Goal: Transaction & Acquisition: Purchase product/service

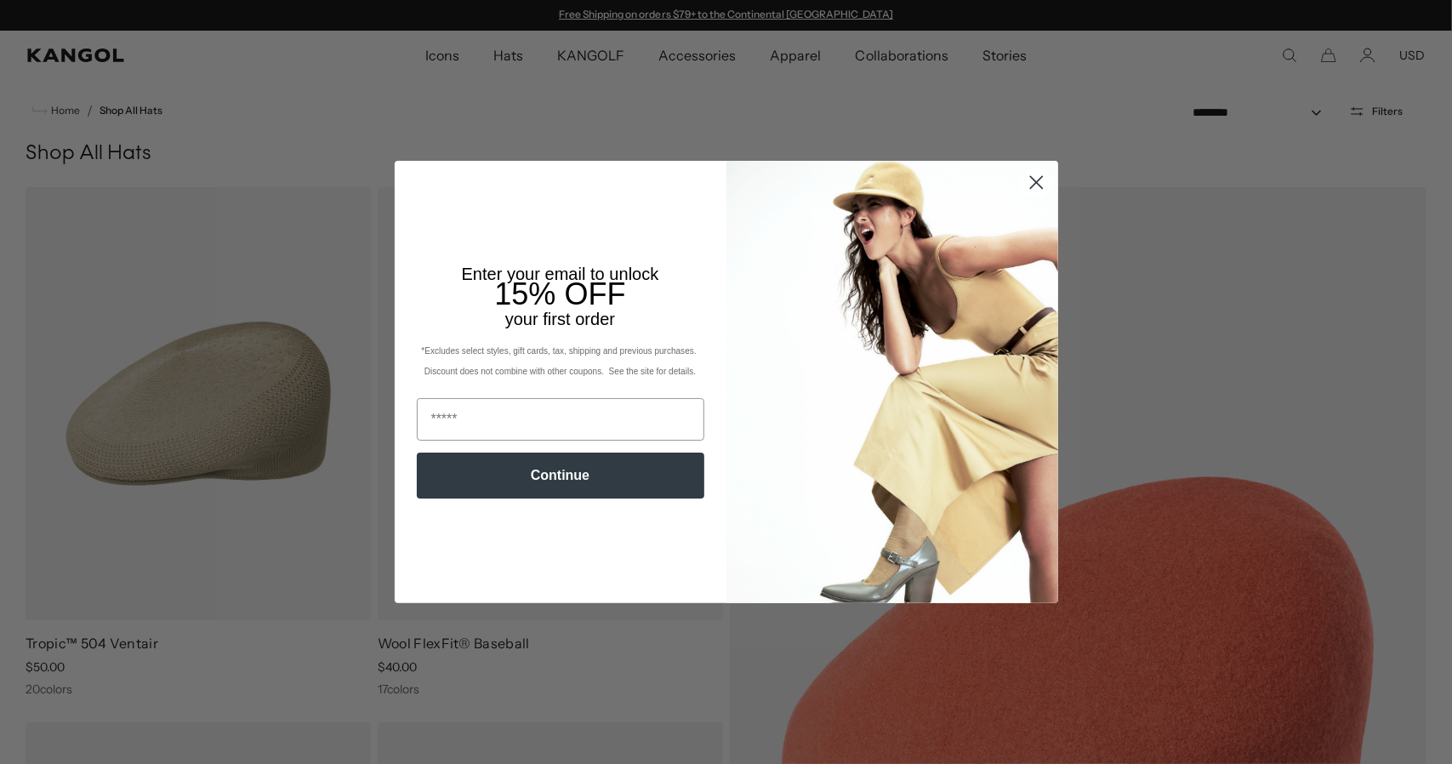
drag, startPoint x: 0, startPoint y: 0, endPoint x: 1034, endPoint y: 180, distance: 1049.8
click at [1034, 180] on circle "Close dialog" at bounding box center [1035, 182] width 28 height 28
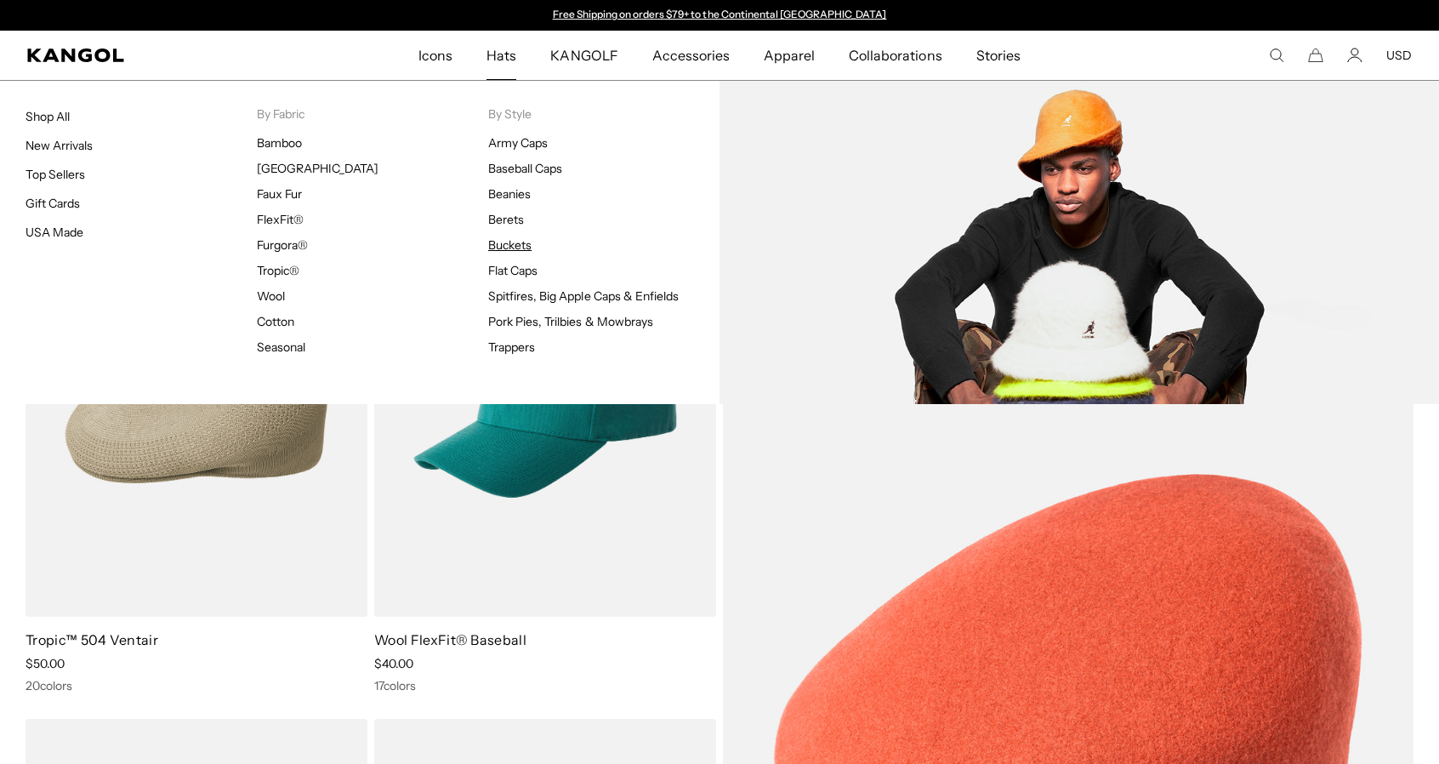
click at [521, 241] on link "Buckets" at bounding box center [509, 244] width 43 height 15
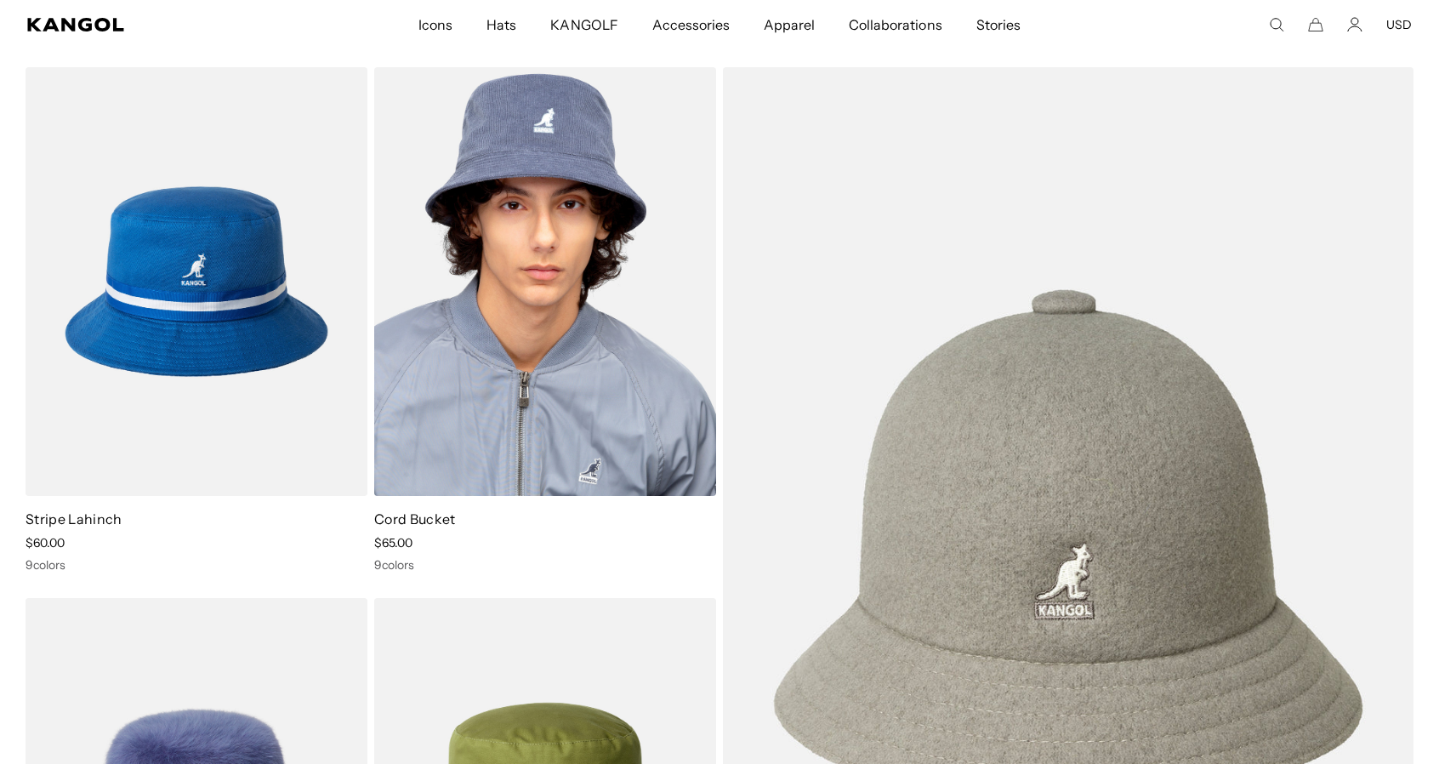
click at [548, 390] on img at bounding box center [545, 282] width 342 height 430
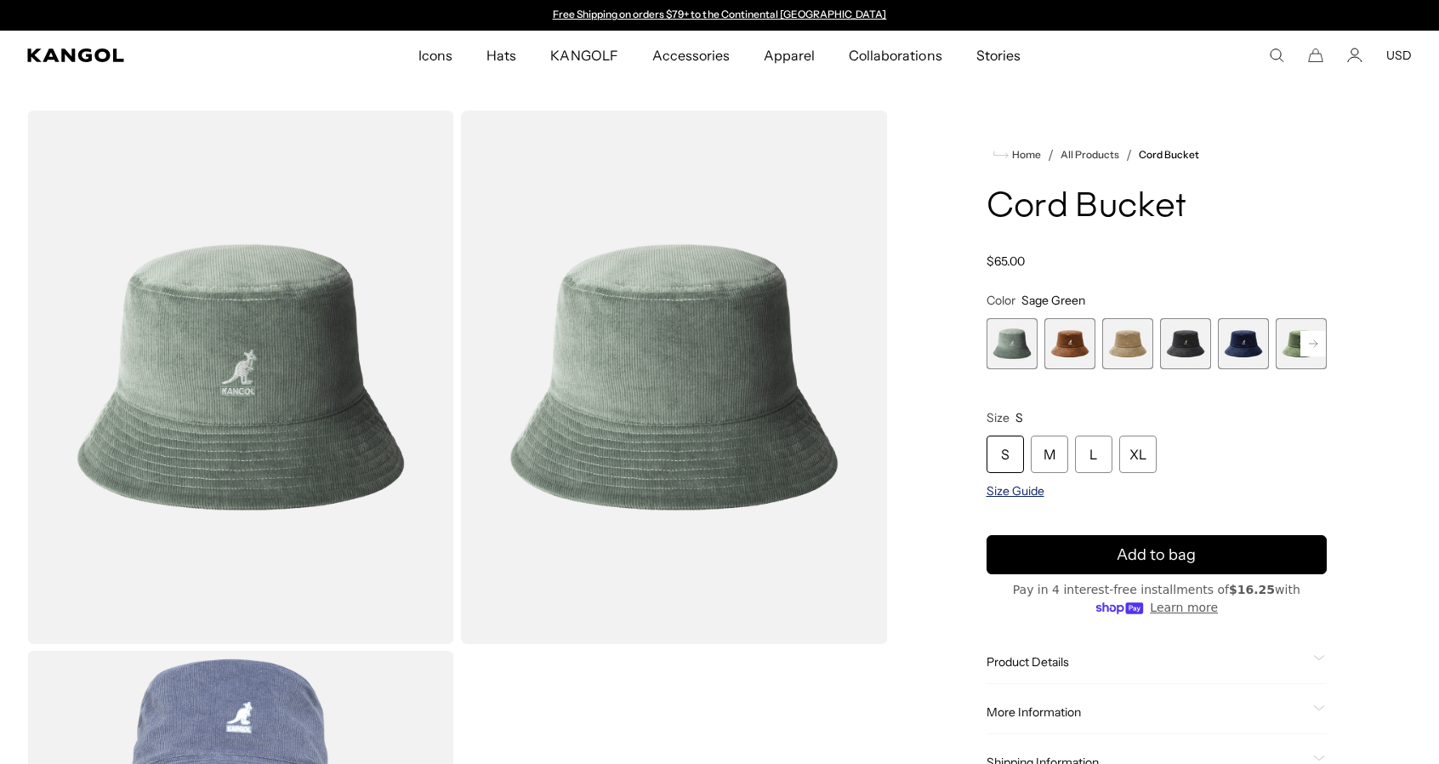
click at [1010, 489] on span "Size Guide" at bounding box center [1016, 490] width 58 height 15
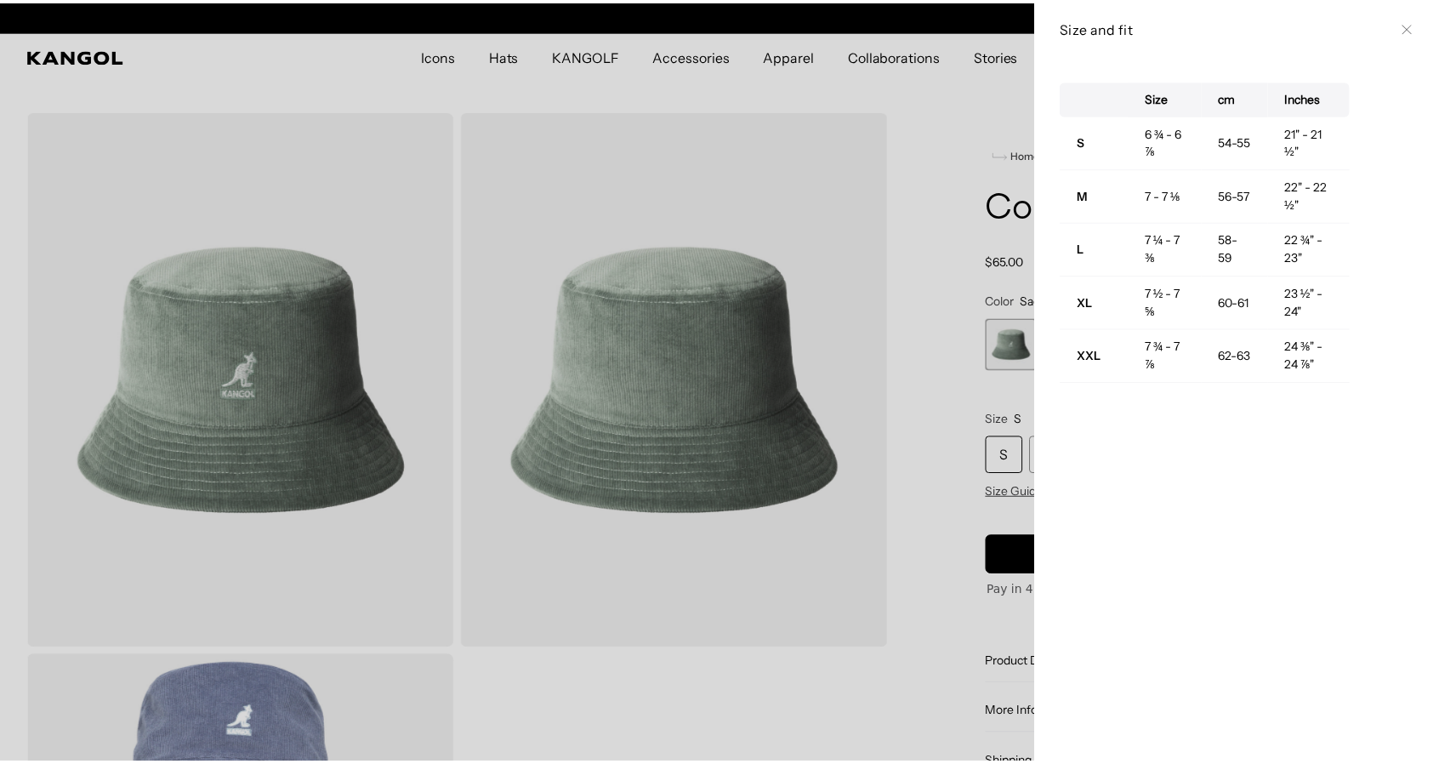
scroll to position [0, 350]
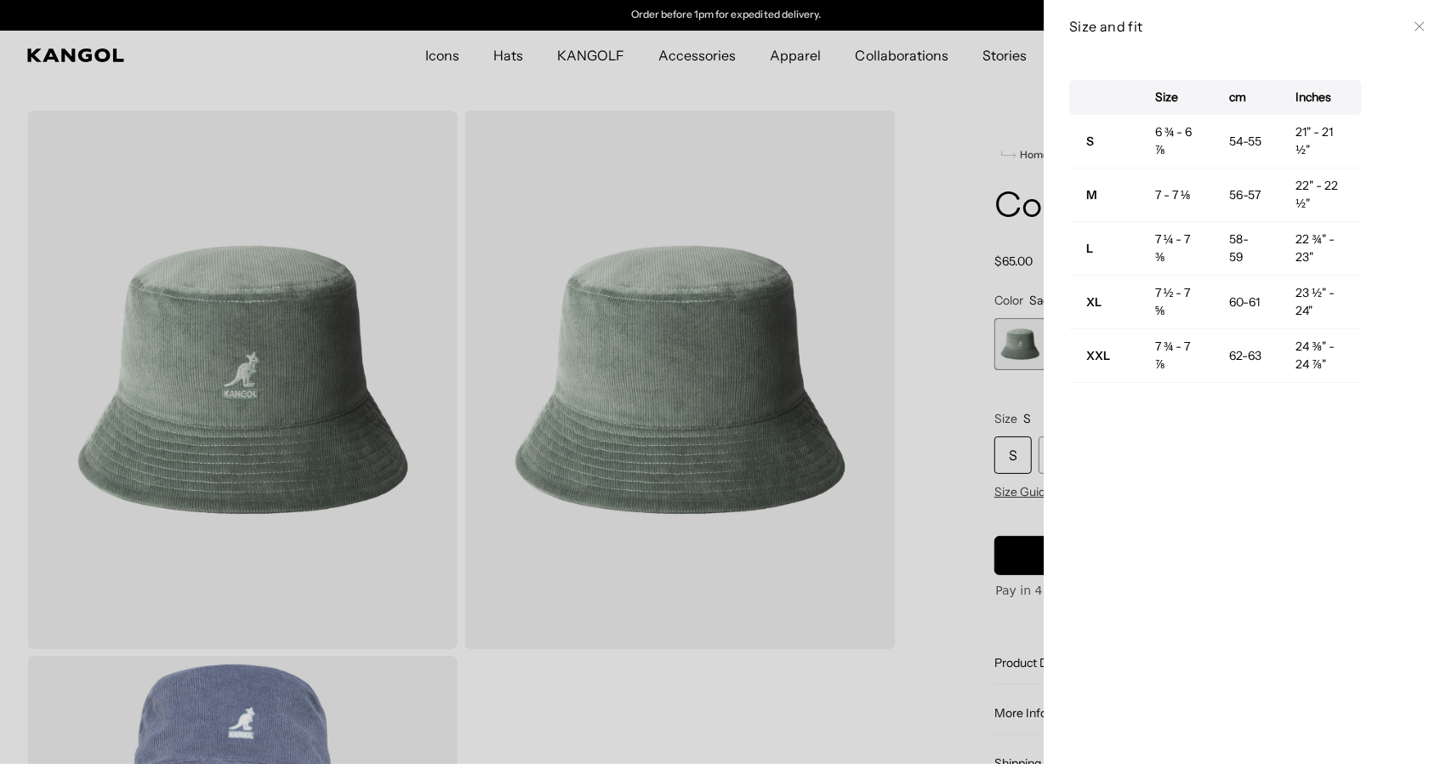
click at [1414, 23] on icon at bounding box center [1419, 26] width 10 height 10
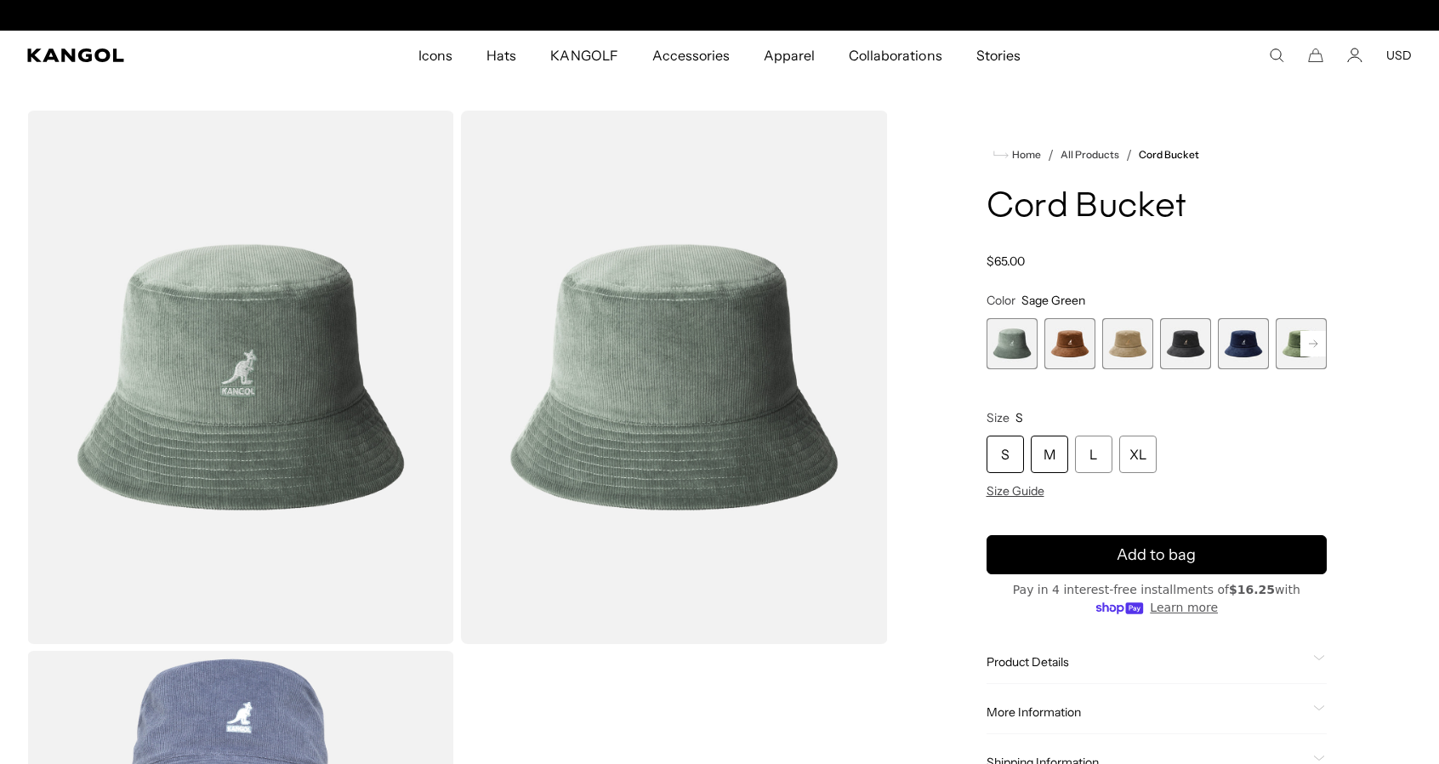
scroll to position [0, 0]
click at [1041, 465] on div "M" at bounding box center [1049, 453] width 37 height 37
click at [1068, 350] on span "2 of 9" at bounding box center [1069, 343] width 51 height 51
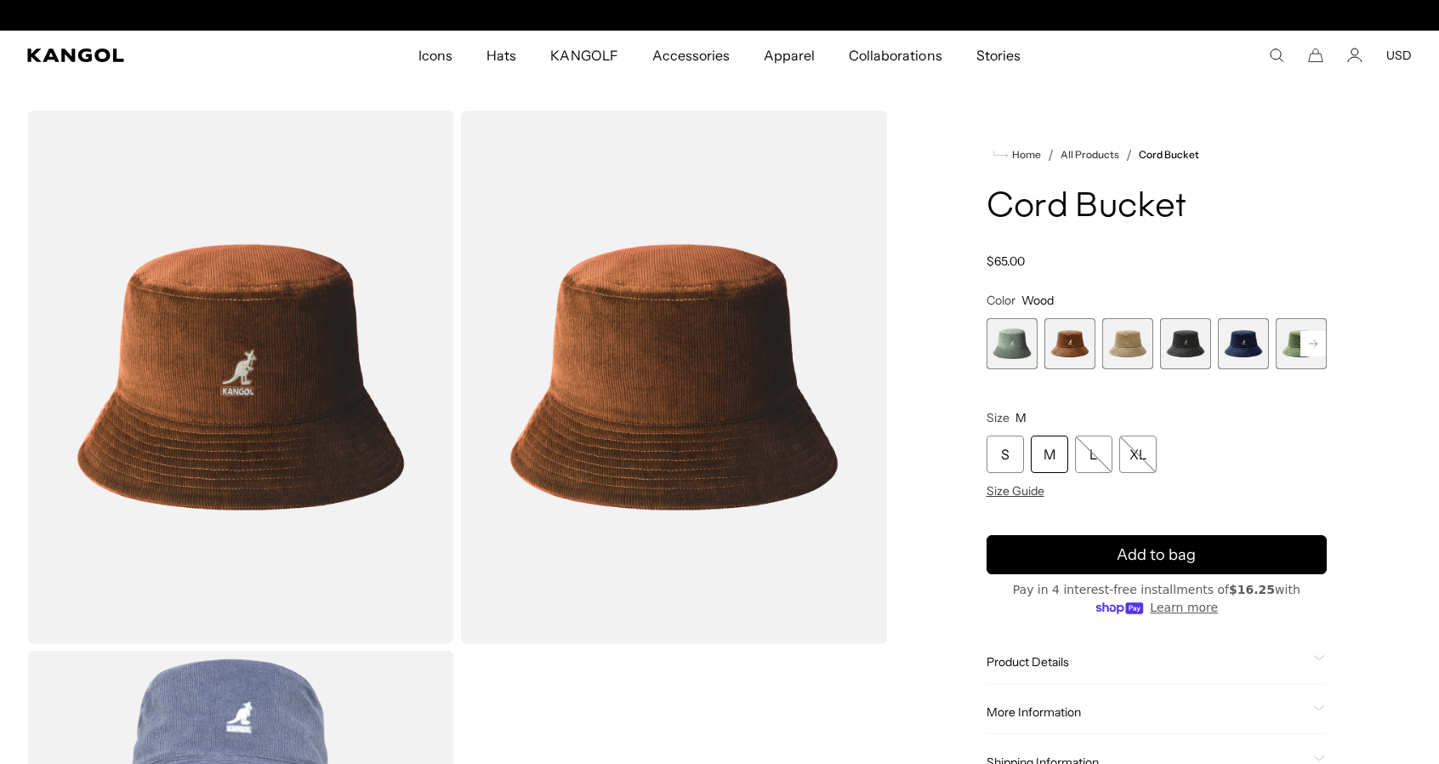
scroll to position [0, 350]
click at [1187, 348] on span "4 of 9" at bounding box center [1185, 343] width 51 height 51
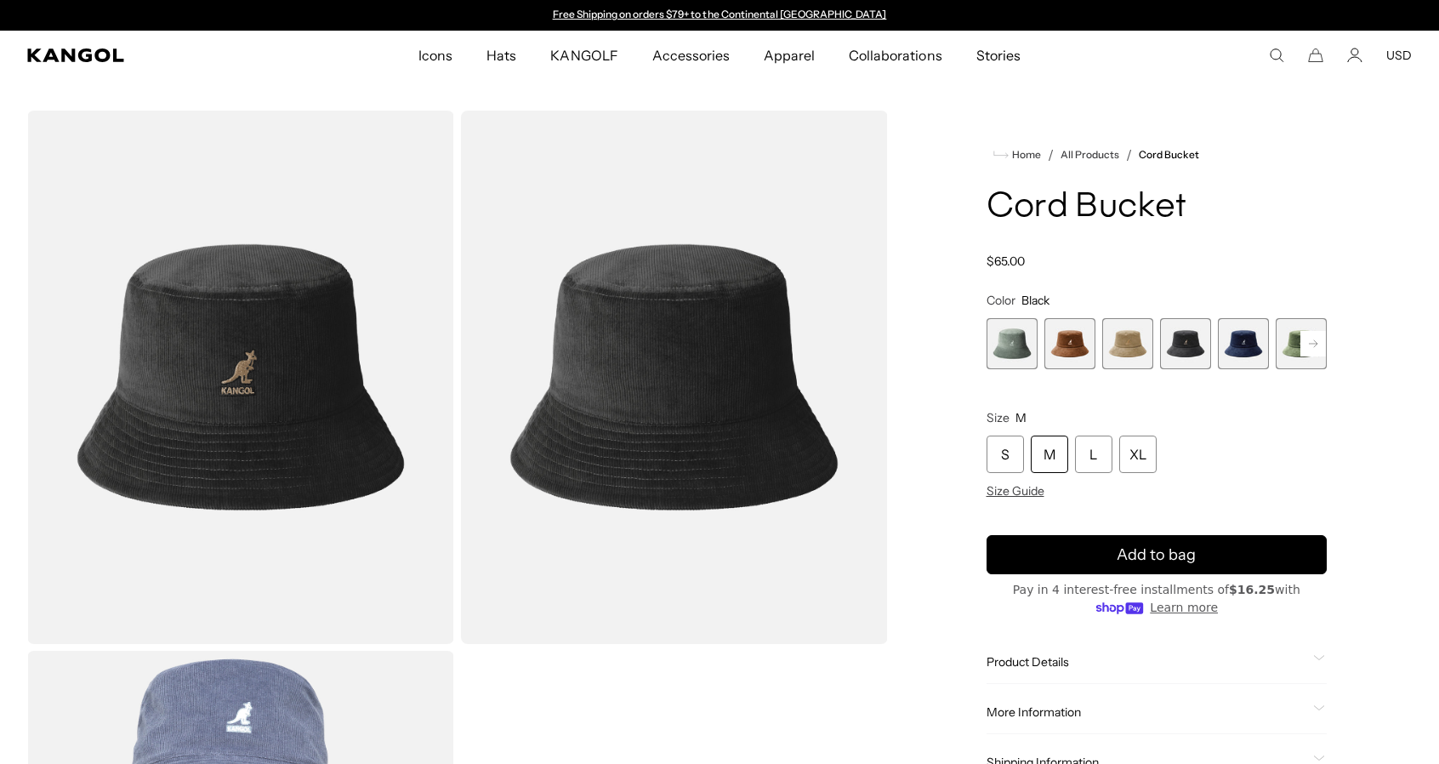
click at [1056, 454] on div "M" at bounding box center [1049, 453] width 37 height 37
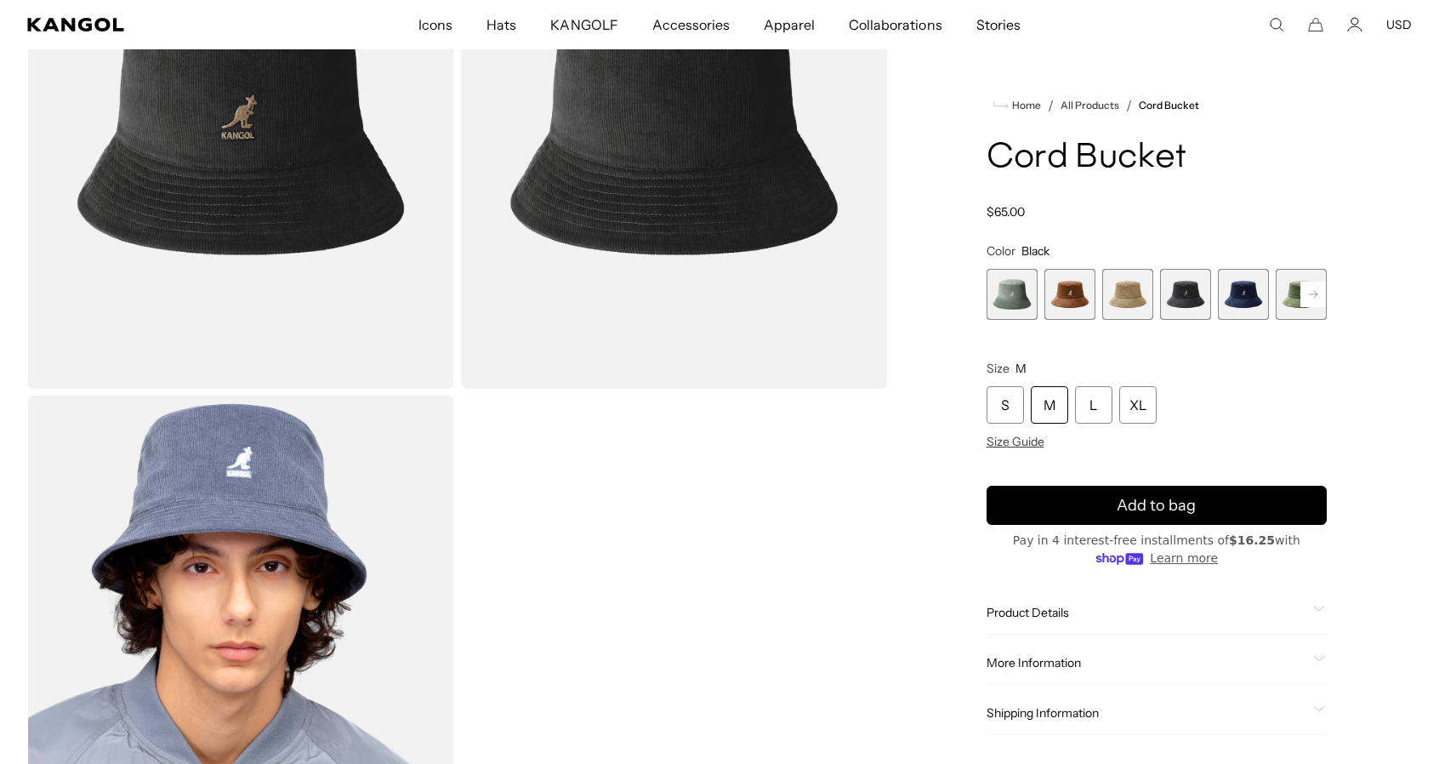
click at [1311, 287] on rect at bounding box center [1313, 295] width 26 height 26
click at [1311, 287] on div "Previous Next Sage Green Variant sold out or unavailable Wood Variant sold out …" at bounding box center [1157, 294] width 341 height 51
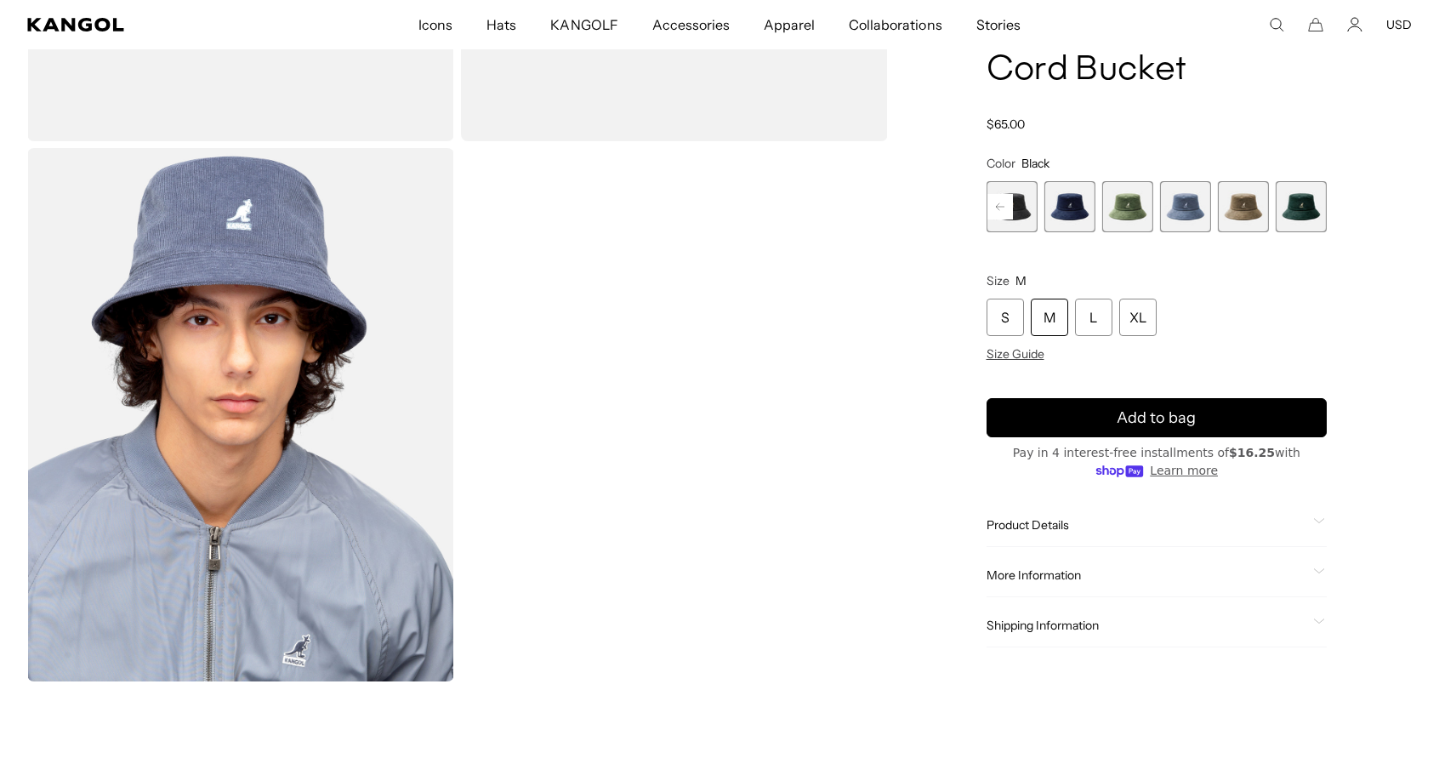
scroll to position [510, 0]
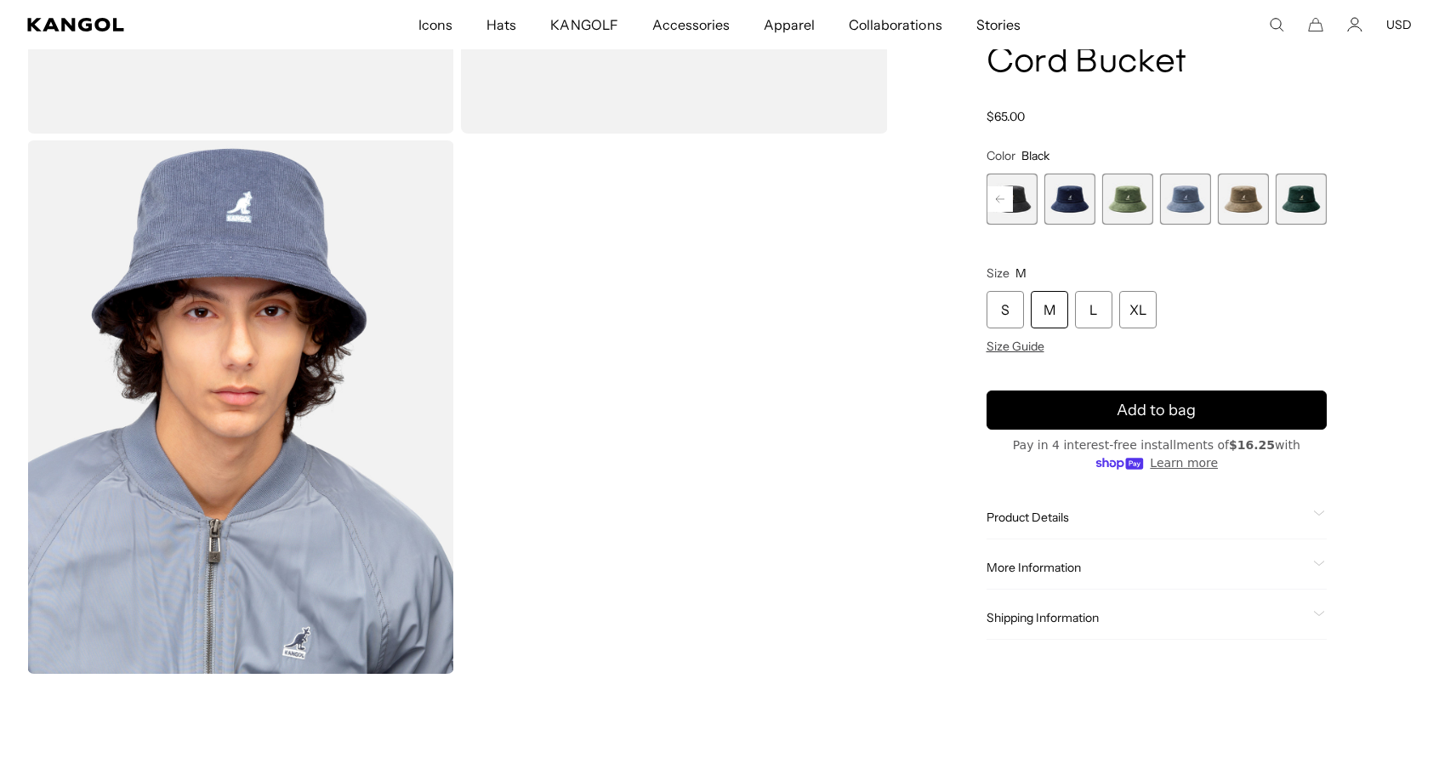
click at [1322, 570] on span at bounding box center [1320, 567] width 14 height 14
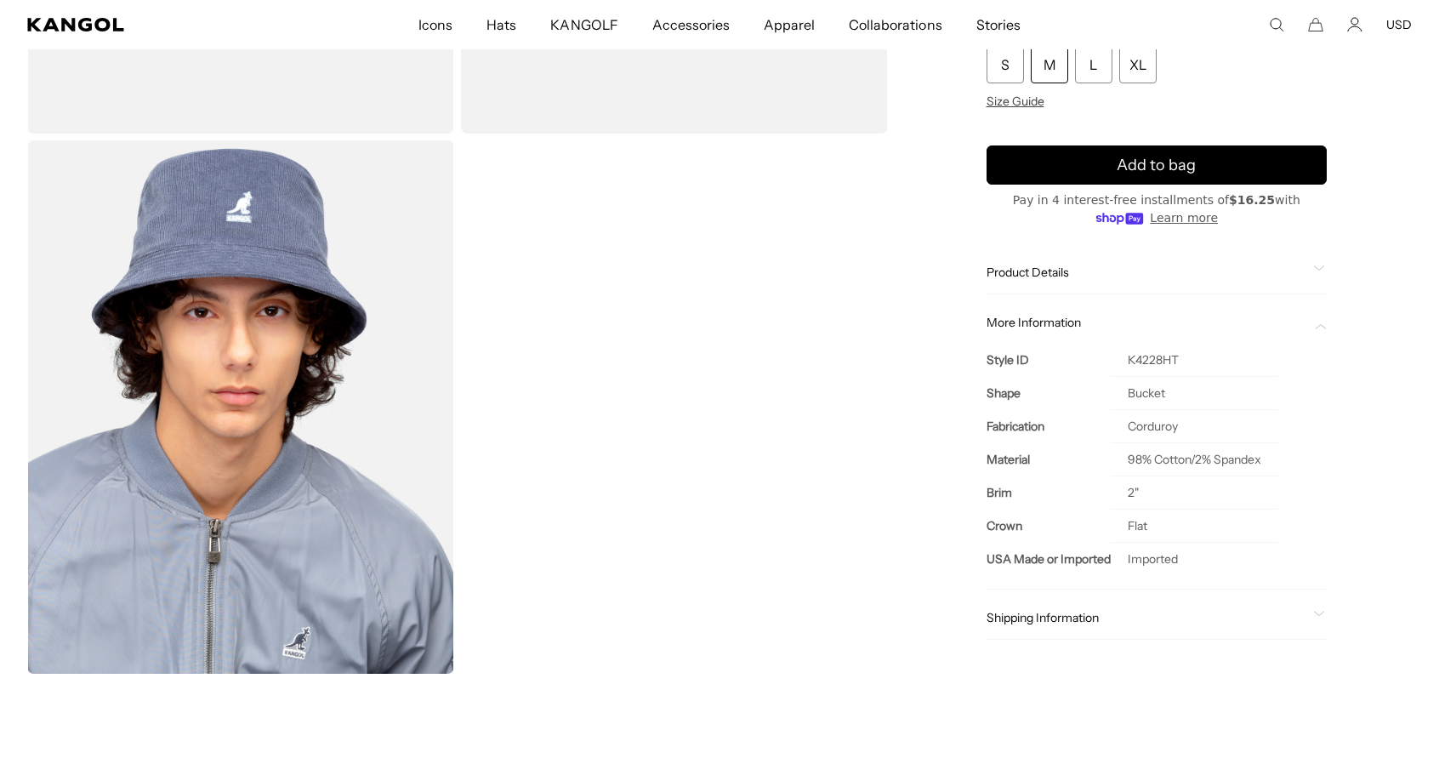
scroll to position [0, 0]
click at [1317, 617] on icon at bounding box center [1319, 614] width 12 height 6
